Goal: Transaction & Acquisition: Purchase product/service

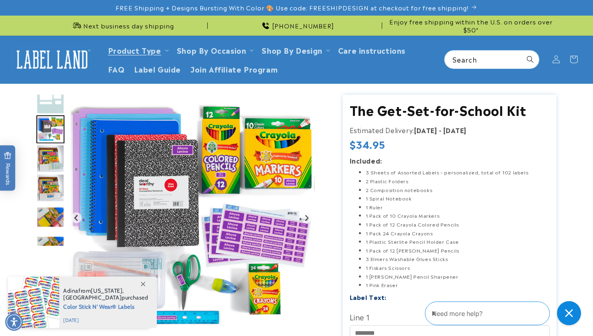
drag, startPoint x: 228, startPoint y: 233, endPoint x: 256, endPoint y: 216, distance: 32.3
click at [256, 216] on img "Gallery Viewer" at bounding box center [191, 217] width 246 height 246
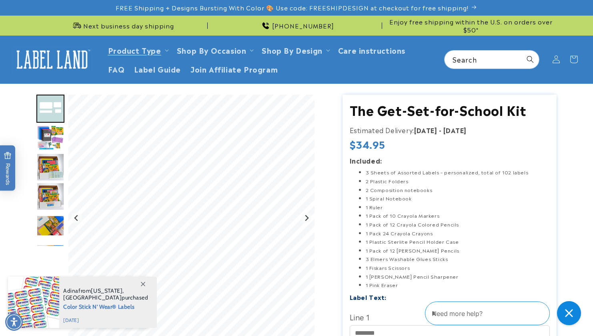
click at [50, 129] on img "Go to slide 3" at bounding box center [50, 138] width 28 height 28
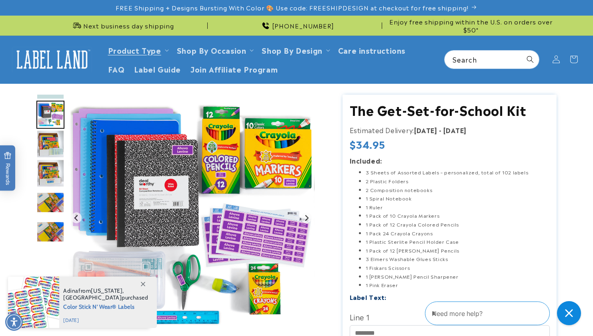
click at [54, 168] on img "Go to slide 5" at bounding box center [50, 173] width 28 height 28
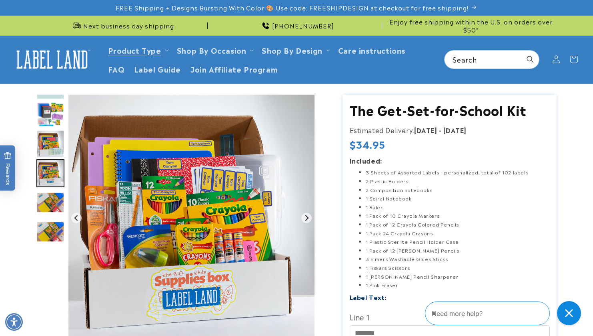
click at [43, 231] on img "Go to slide 7" at bounding box center [50, 231] width 28 height 21
